Goal: Task Accomplishment & Management: Manage account settings

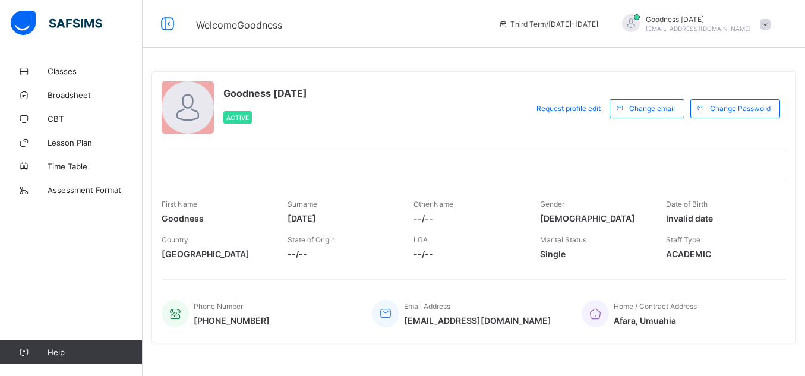
click at [770, 21] on span at bounding box center [765, 24] width 11 height 11
click at [730, 116] on span "Logout" at bounding box center [731, 117] width 78 height 14
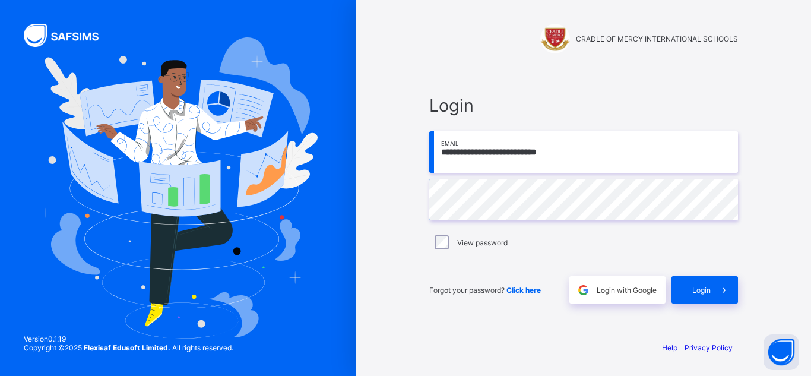
click at [624, 159] on input "**********" at bounding box center [583, 152] width 309 height 42
type input "**********"
click at [703, 296] on div "Login" at bounding box center [705, 289] width 67 height 27
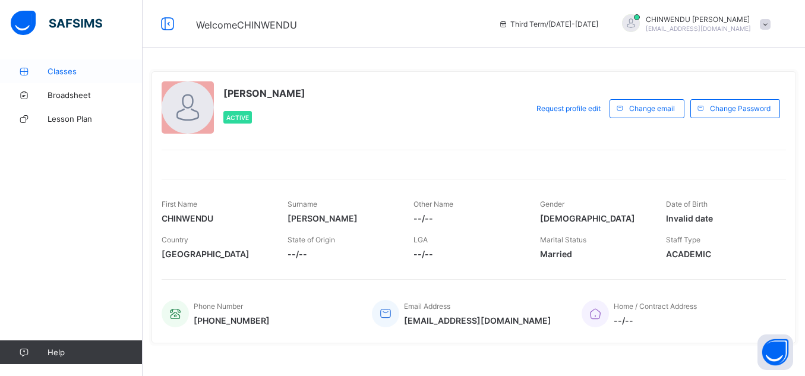
click at [92, 64] on link "Classes" at bounding box center [71, 71] width 143 height 24
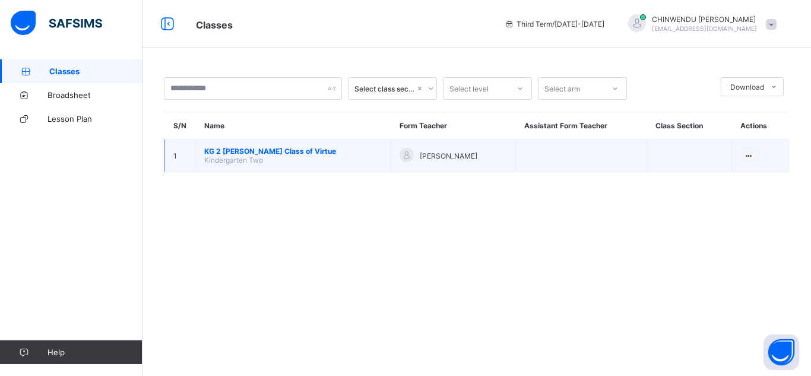
click at [279, 151] on span "KG 2 [PERSON_NAME] Class of Virtue" at bounding box center [292, 151] width 177 height 9
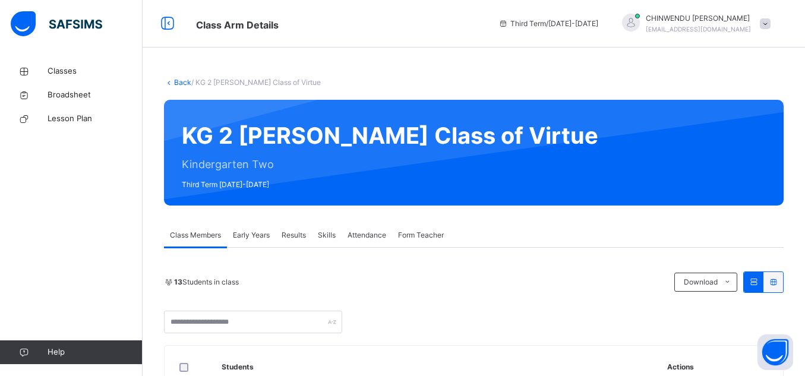
click at [305, 233] on span "Results" at bounding box center [293, 235] width 24 height 11
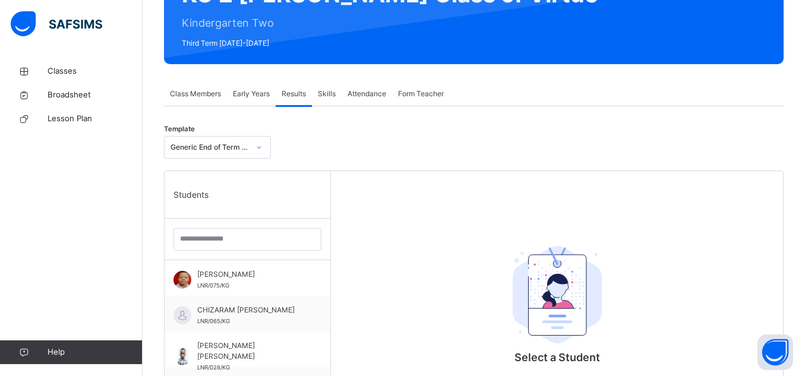
scroll to position [143, 0]
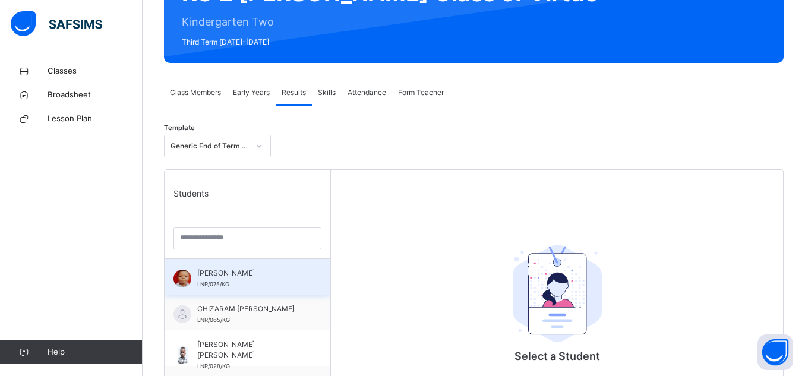
click at [283, 289] on div "[PERSON_NAME] LNR/075/KG" at bounding box center [250, 278] width 106 height 21
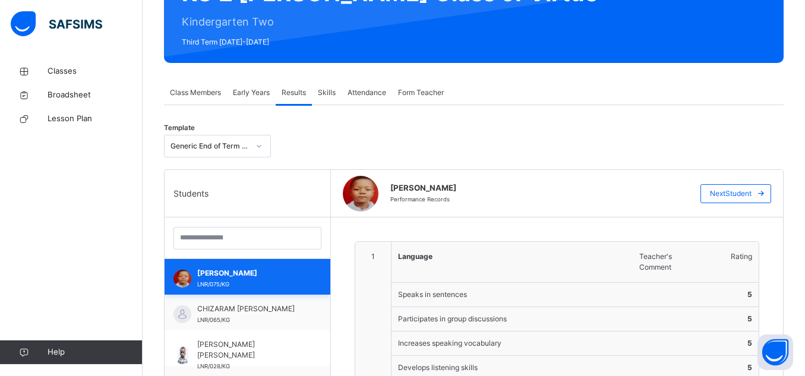
type textarea "**********"
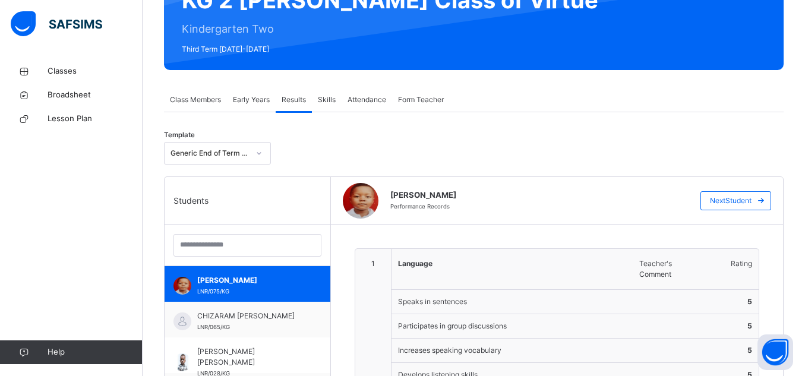
scroll to position [106, 0]
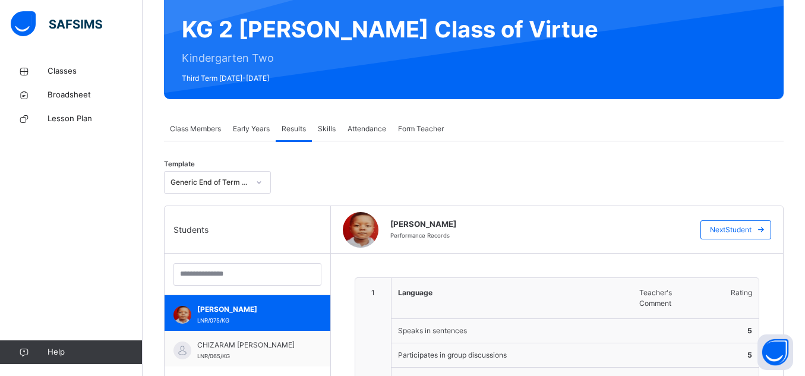
click at [364, 125] on span "Attendance" at bounding box center [366, 129] width 39 height 11
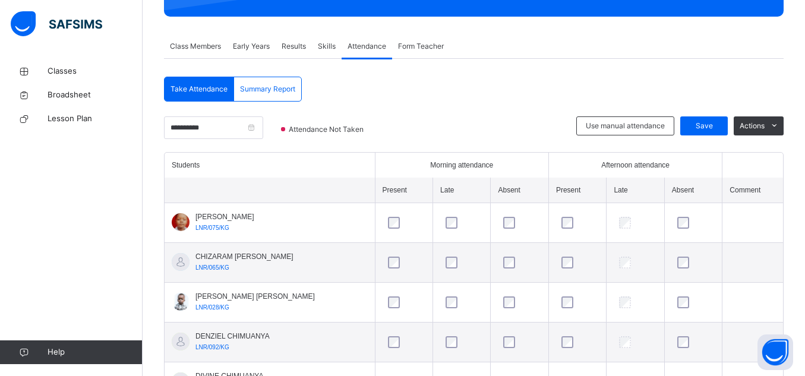
scroll to position [191, 0]
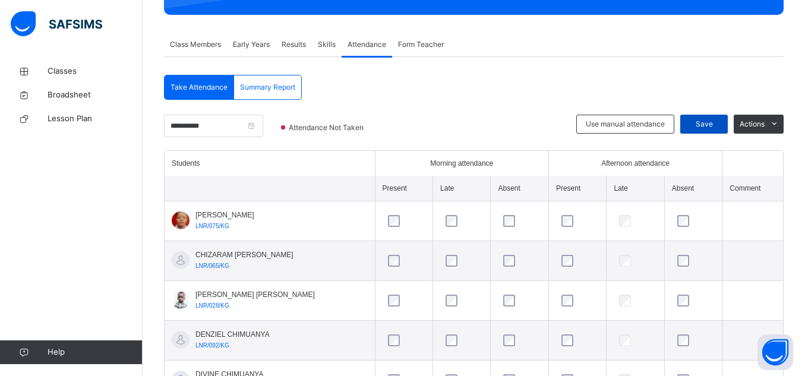
click at [689, 121] on div "Save" at bounding box center [704, 124] width 48 height 19
click at [224, 122] on input "**********" at bounding box center [213, 126] width 99 height 23
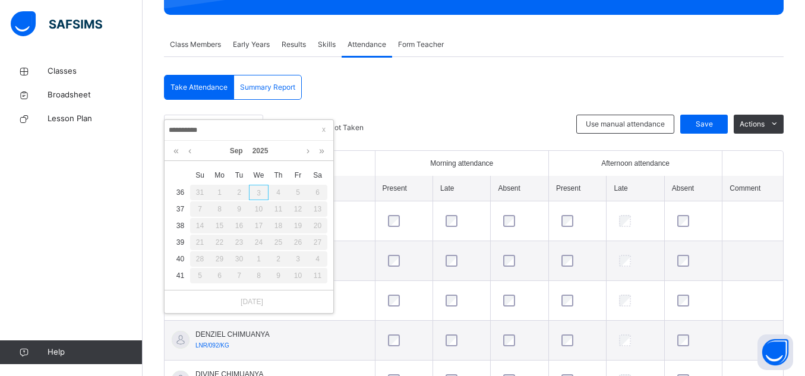
click at [241, 232] on div "16" at bounding box center [239, 225] width 20 height 15
click at [278, 243] on div "25" at bounding box center [278, 242] width 20 height 15
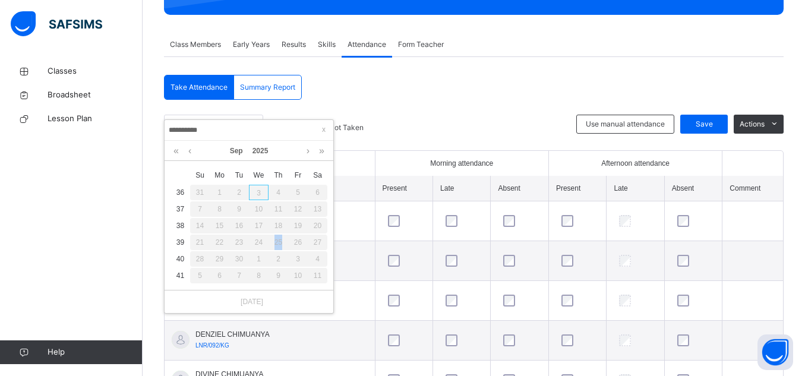
click at [278, 243] on div "25" at bounding box center [278, 242] width 20 height 15
click at [186, 150] on link at bounding box center [189, 151] width 9 height 20
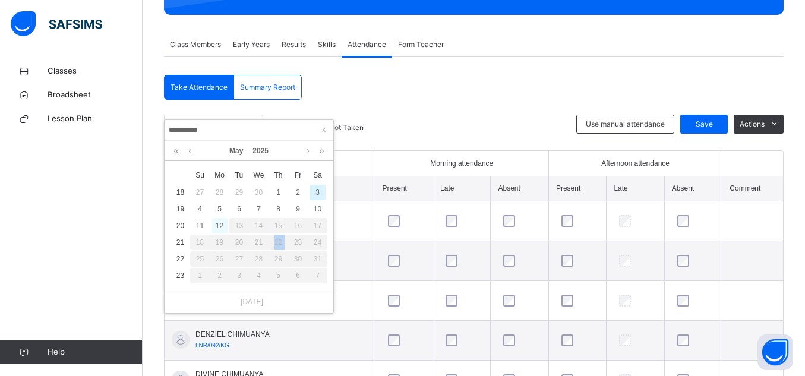
click at [221, 226] on div "12" at bounding box center [219, 225] width 15 height 15
